Goal: Task Accomplishment & Management: Manage account settings

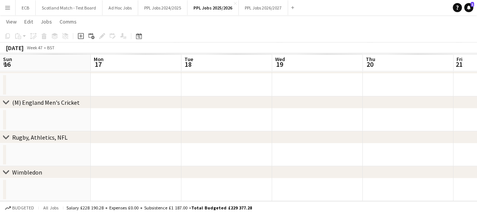
scroll to position [0, 215]
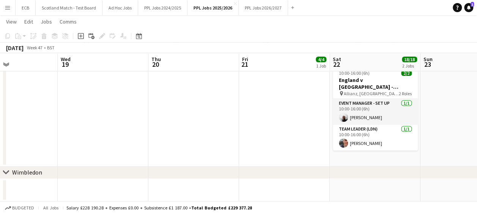
click at [73, 184] on app-date-cell at bounding box center [103, 190] width 91 height 23
click at [11, 9] on button "Menu" at bounding box center [7, 7] width 15 height 15
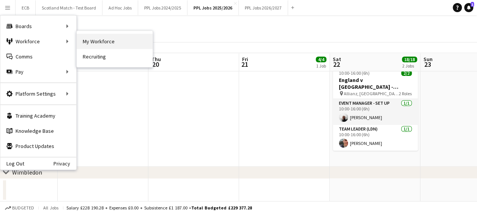
click at [105, 37] on link "My Workforce" at bounding box center [115, 41] width 76 height 15
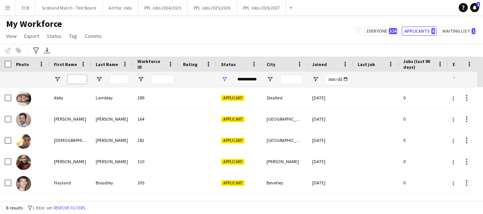
click at [80, 75] on input "First Name Filter Input" at bounding box center [77, 79] width 19 height 9
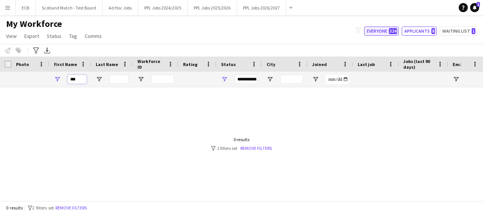
type input "***"
click at [379, 32] on button "Everyone 324" at bounding box center [381, 31] width 35 height 9
type input "**********"
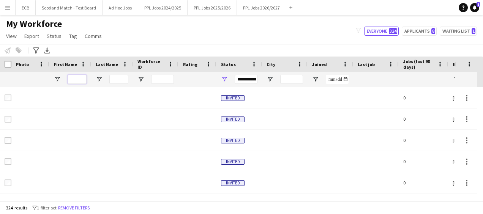
click at [76, 81] on input "First Name Filter Input" at bounding box center [77, 79] width 19 height 9
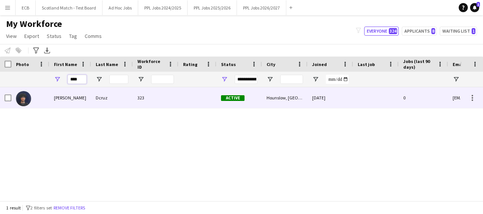
type input "****"
click at [78, 96] on div "Branden" at bounding box center [70, 97] width 42 height 21
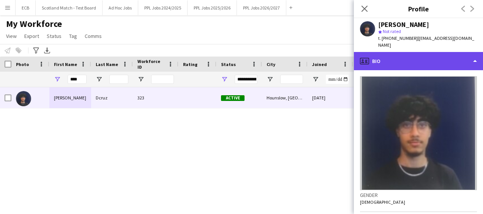
click at [402, 54] on div "profile Bio" at bounding box center [418, 61] width 129 height 18
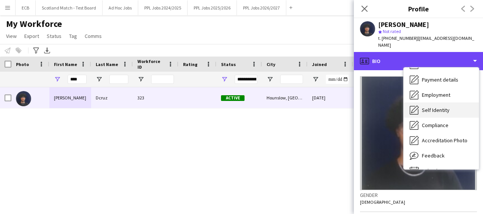
scroll to position [56, 0]
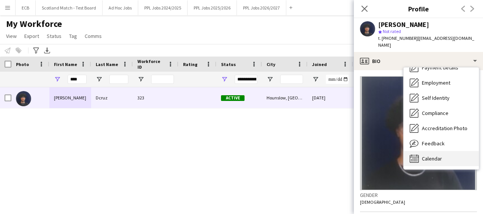
click at [426, 155] on span "Calendar" at bounding box center [432, 158] width 20 height 7
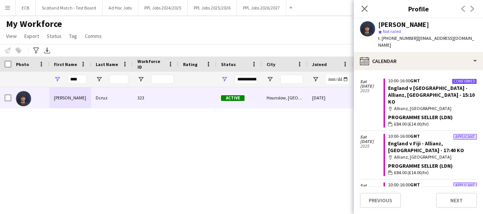
scroll to position [97, 0]
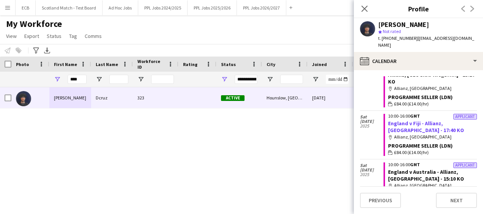
click at [423, 120] on link "England v Fiji - Allianz, [GEOGRAPHIC_DATA] - 17:40 KO" at bounding box center [426, 127] width 76 height 14
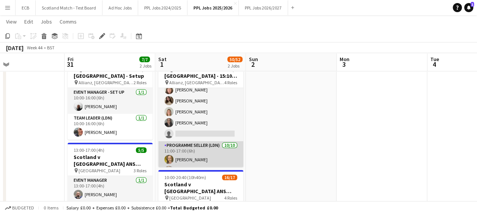
scroll to position [267, 0]
